Goal: Information Seeking & Learning: Learn about a topic

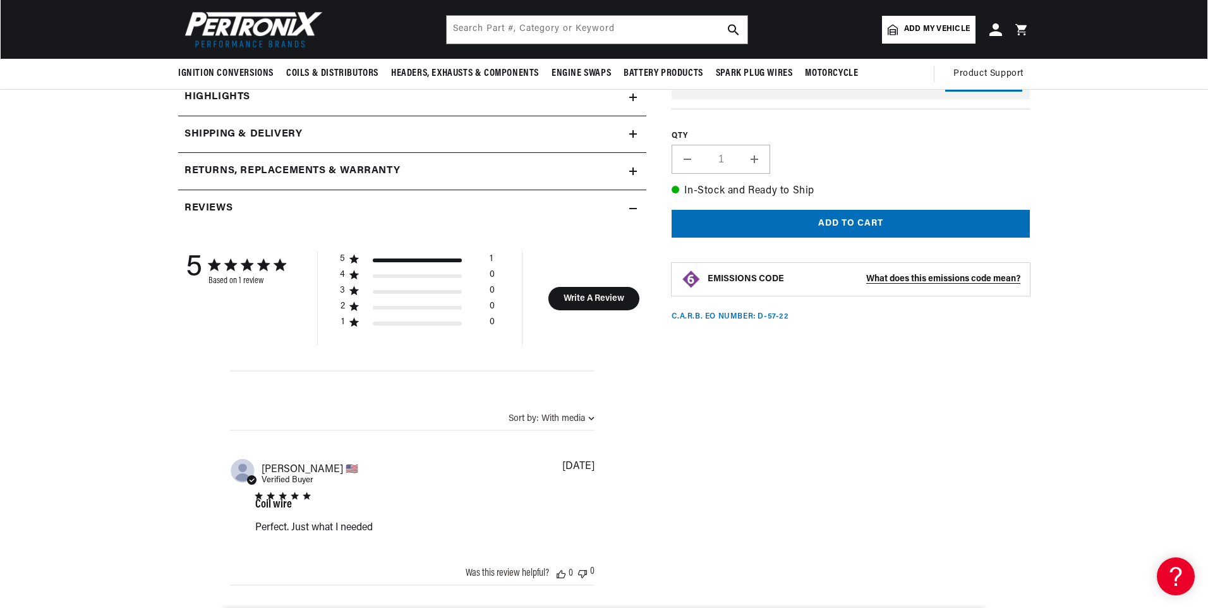
scroll to position [379, 0]
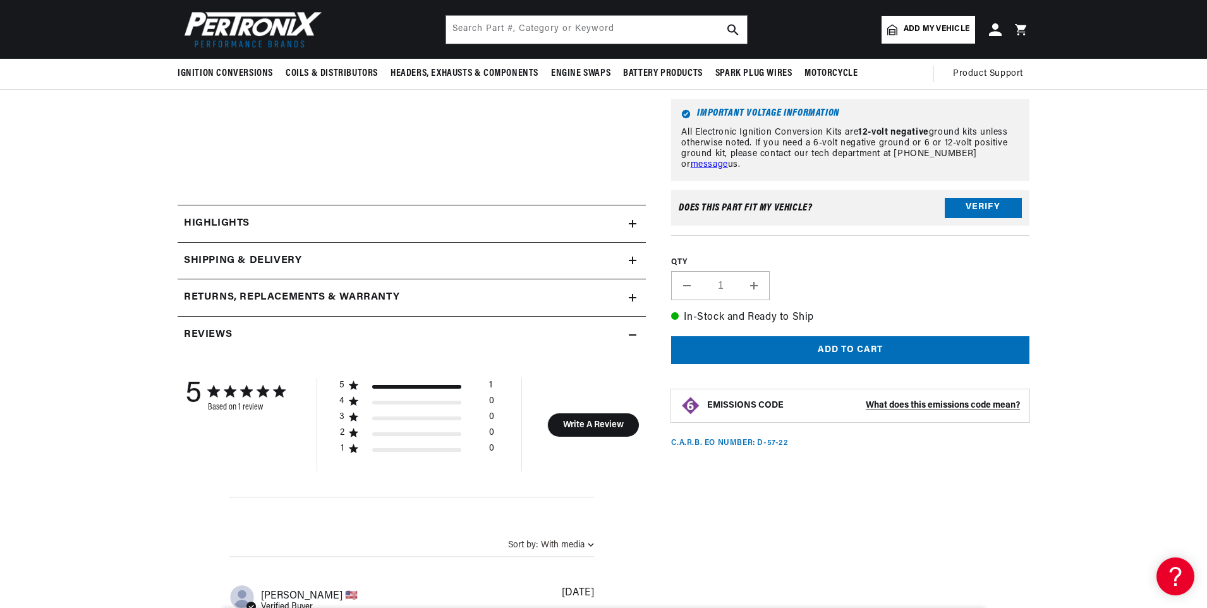
click at [887, 401] on strong "What does this emissions code mean?" at bounding box center [943, 405] width 154 height 9
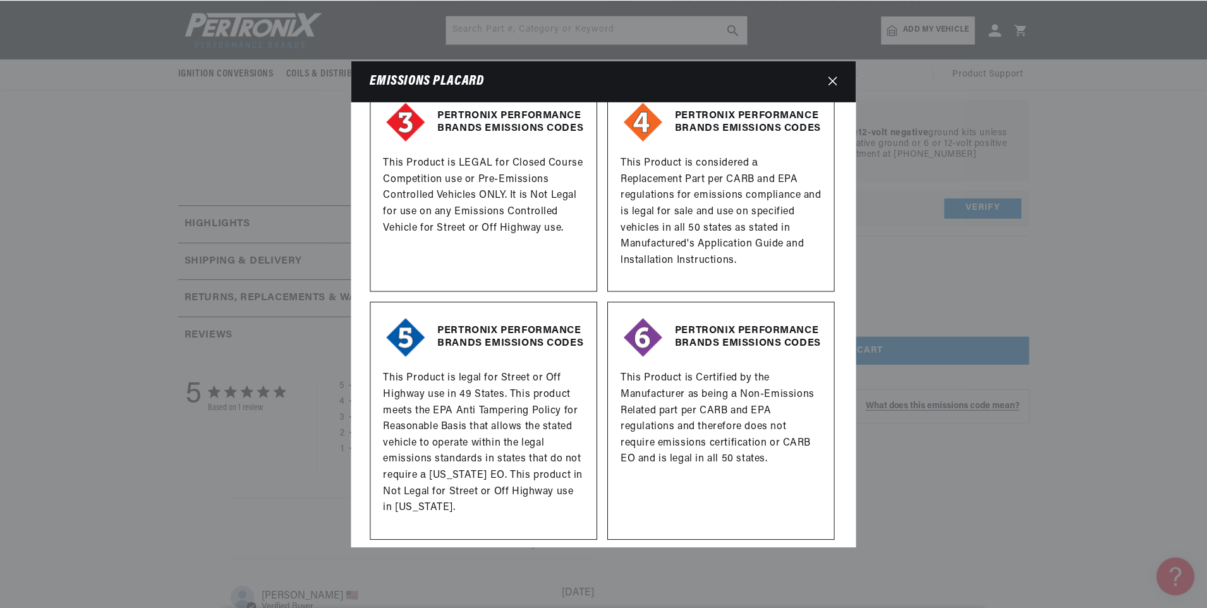
scroll to position [0, 789]
drag, startPoint x: 836, startPoint y: 80, endPoint x: 831, endPoint y: 85, distance: 7.1
click at [836, 80] on icon "Close" at bounding box center [833, 80] width 9 height 9
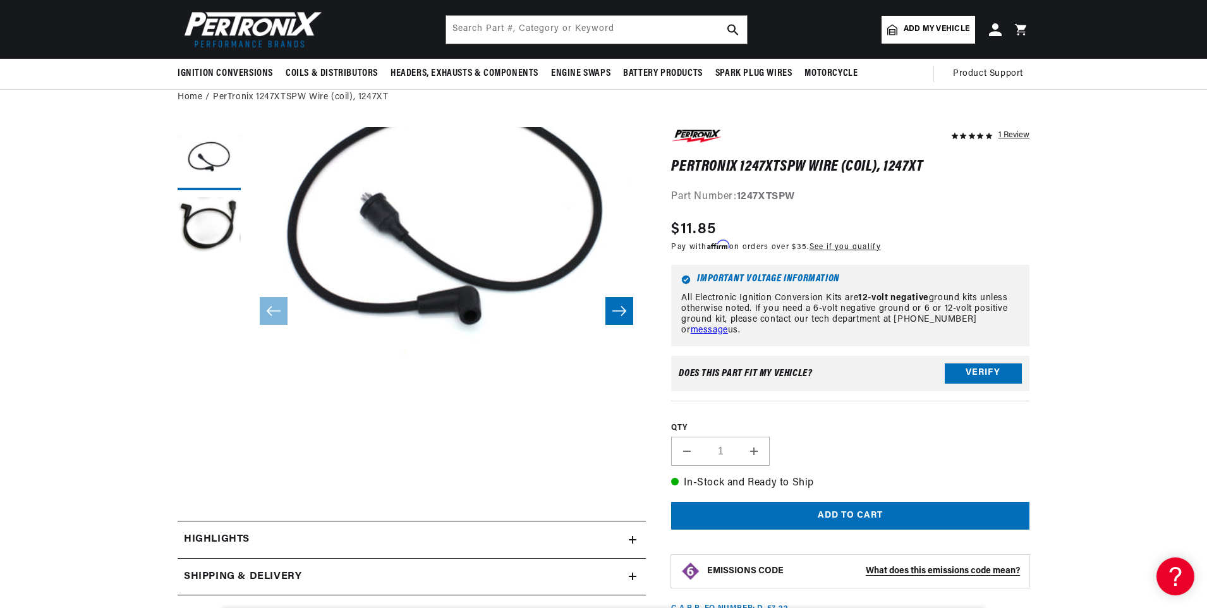
scroll to position [0, 1579]
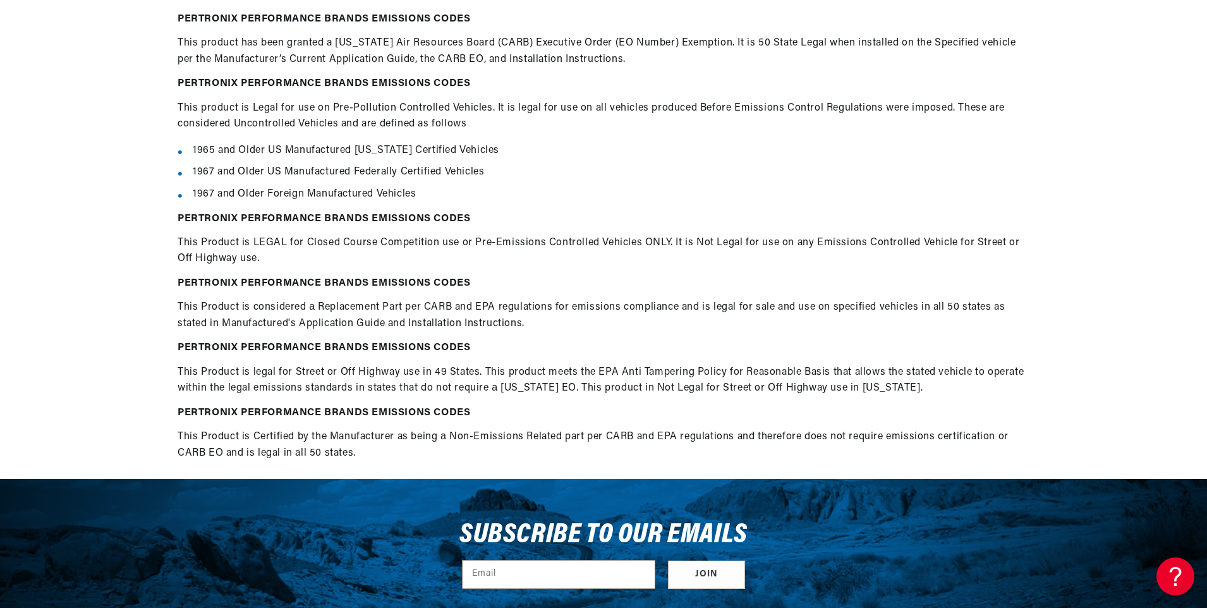
scroll to position [0, 789]
drag, startPoint x: 677, startPoint y: 198, endPoint x: 320, endPoint y: 635, distance: 564.6
click at [320, 385] on html "Skip to content Your cart Your cart is empty Get the right parts the first time…" at bounding box center [603, 81] width 1207 height 608
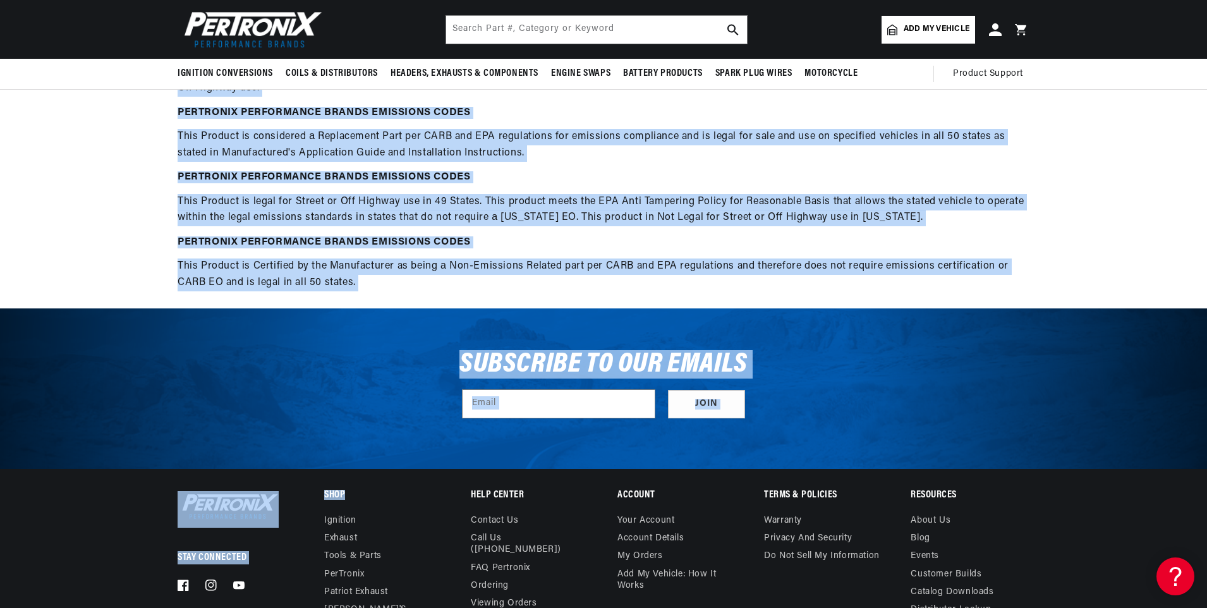
scroll to position [0, 0]
